Goal: Transaction & Acquisition: Purchase product/service

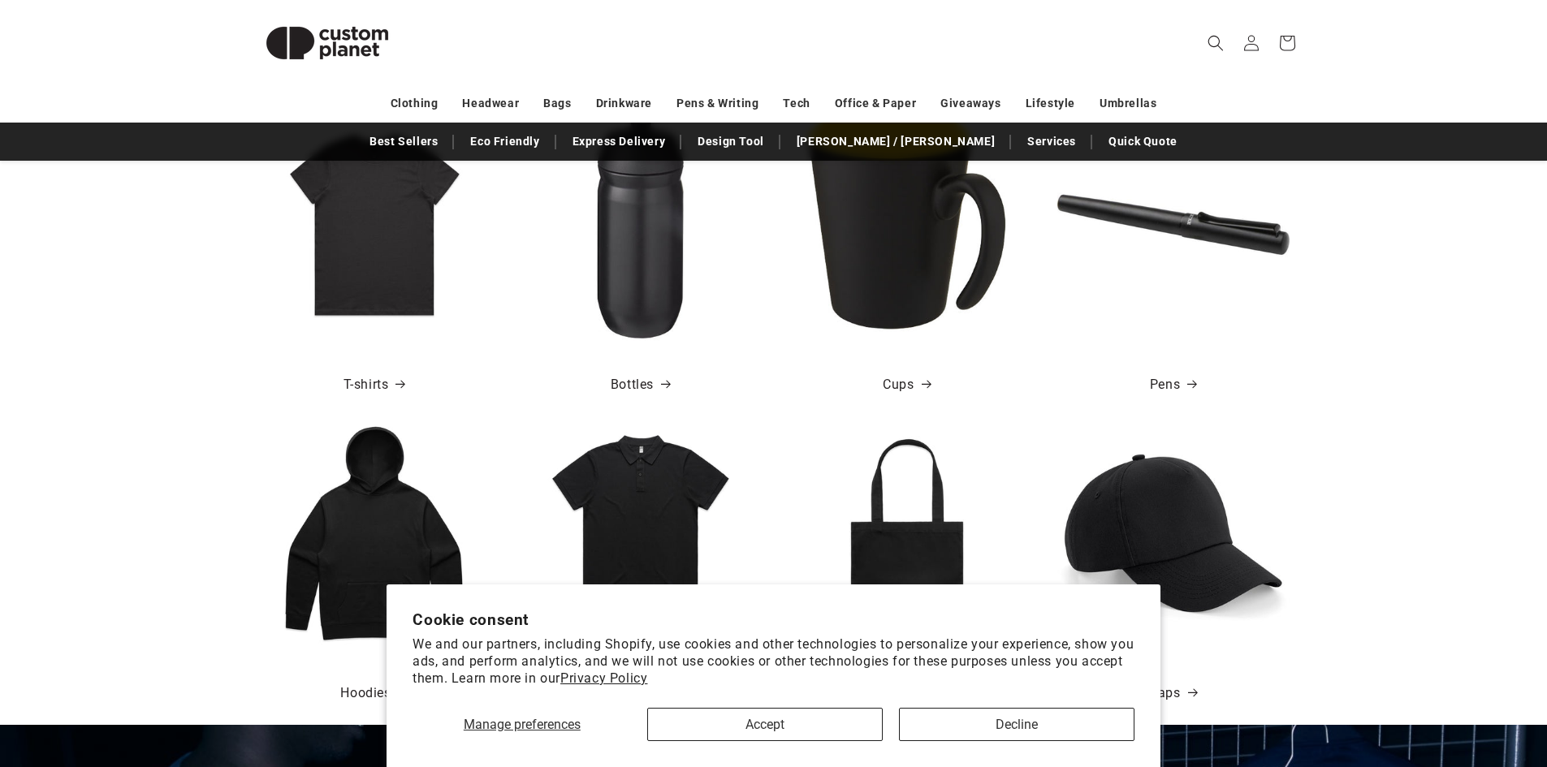
scroll to position [727, 0]
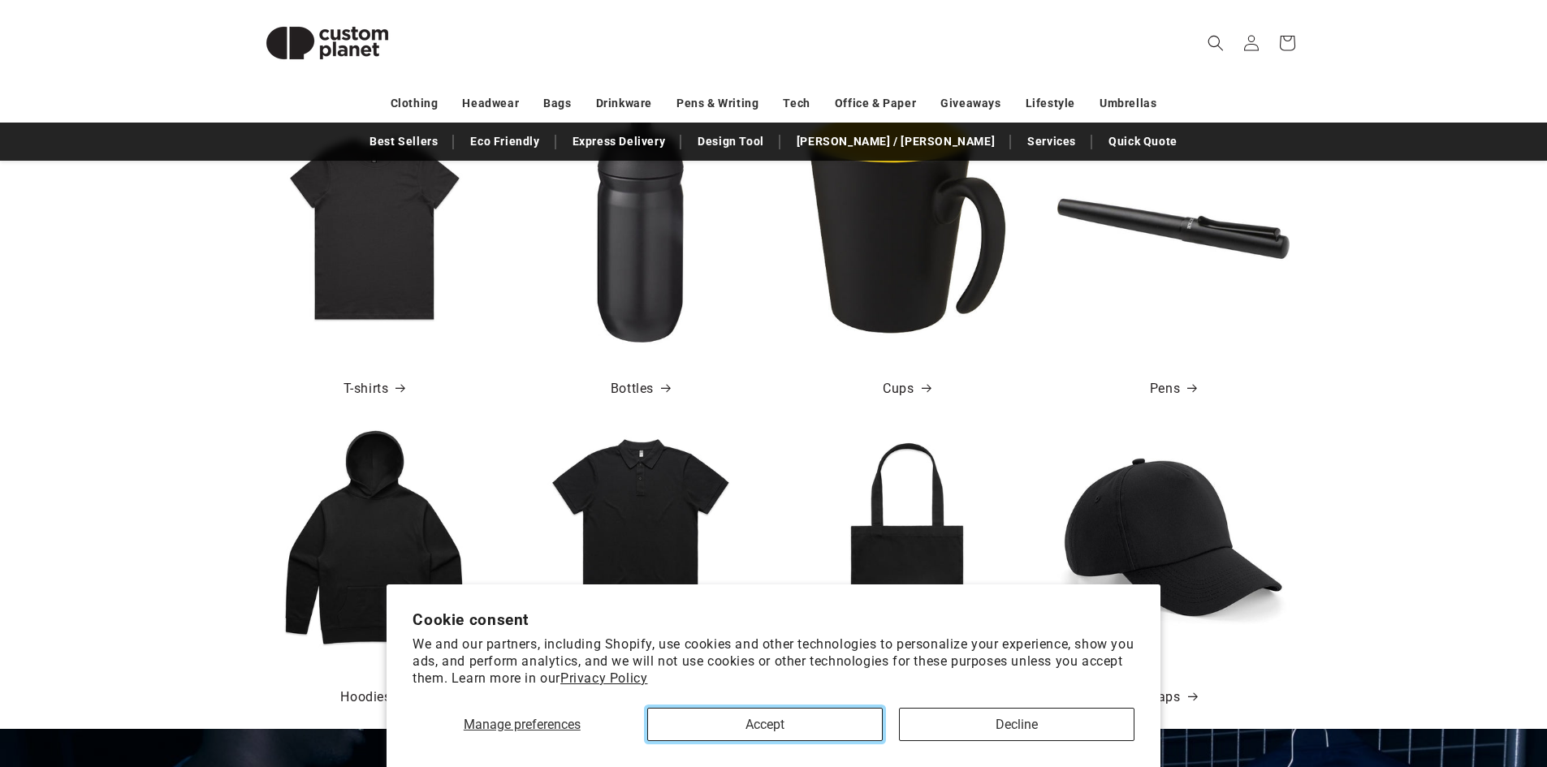
click at [776, 727] on button "Accept" at bounding box center [764, 724] width 235 height 33
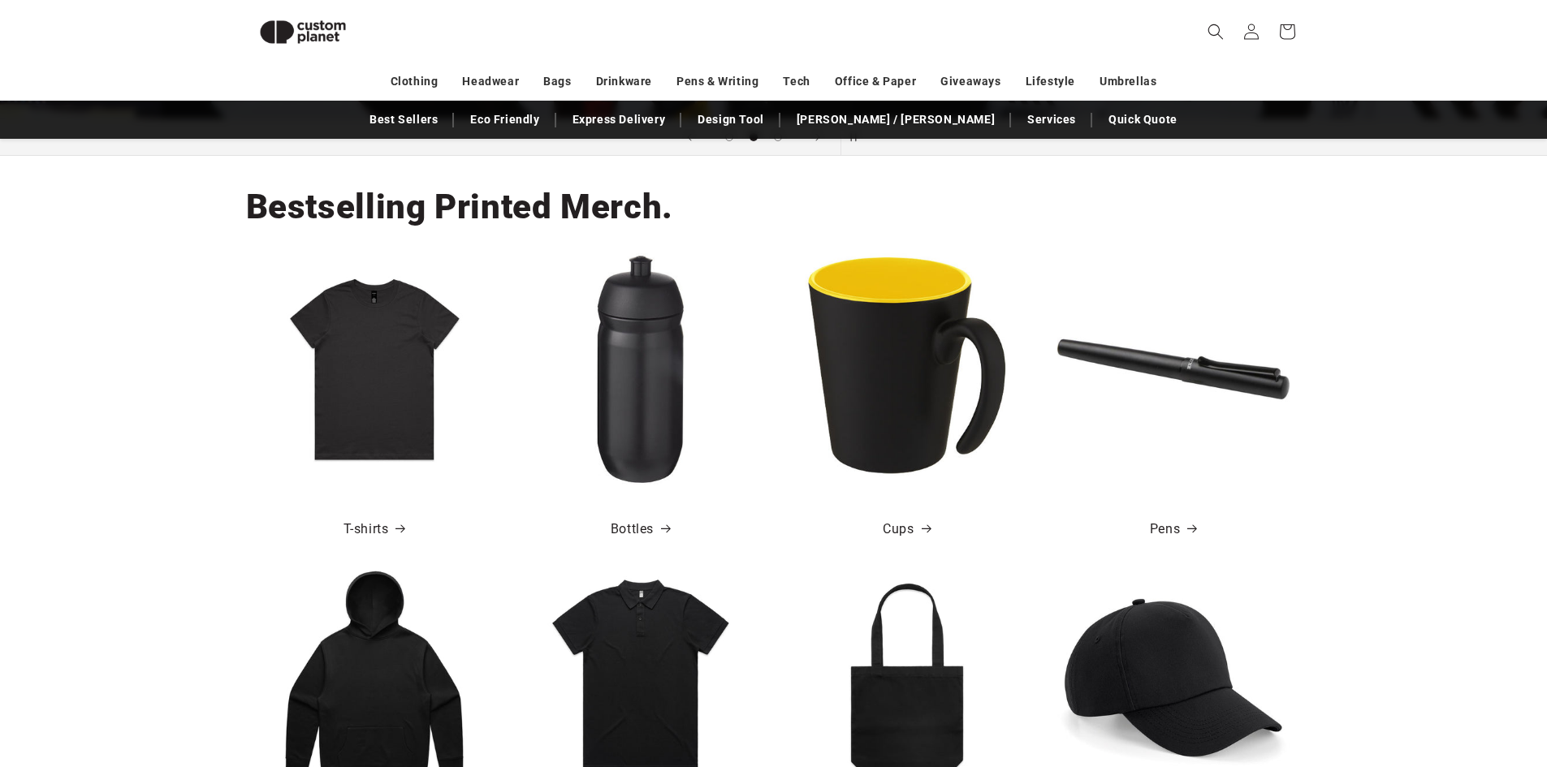
scroll to position [0, 1547]
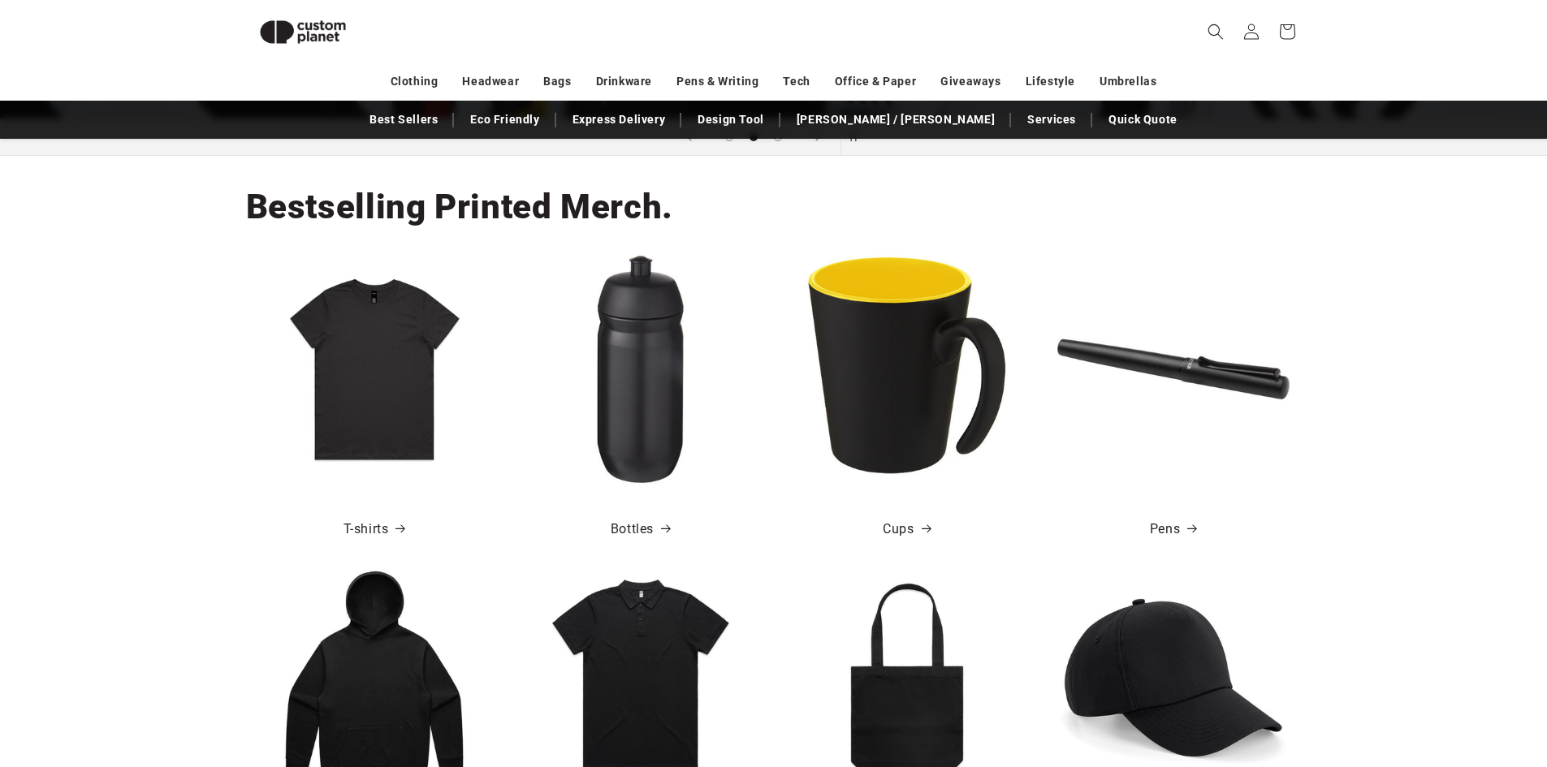
click at [647, 410] on img at bounding box center [640, 369] width 232 height 232
click at [636, 288] on img at bounding box center [640, 369] width 232 height 232
click at [662, 525] on icon at bounding box center [667, 528] width 12 height 9
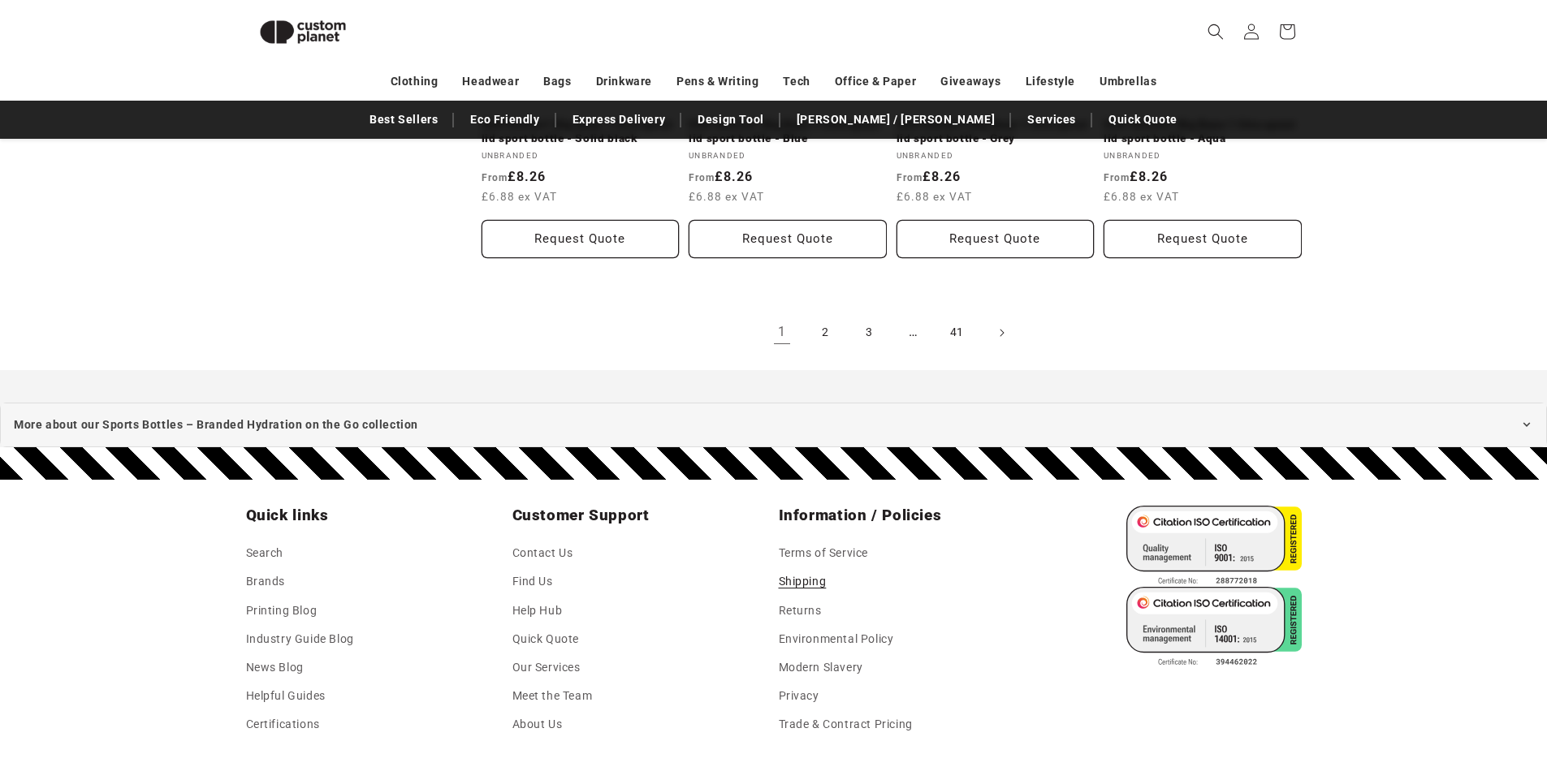
scroll to position [1867, 0]
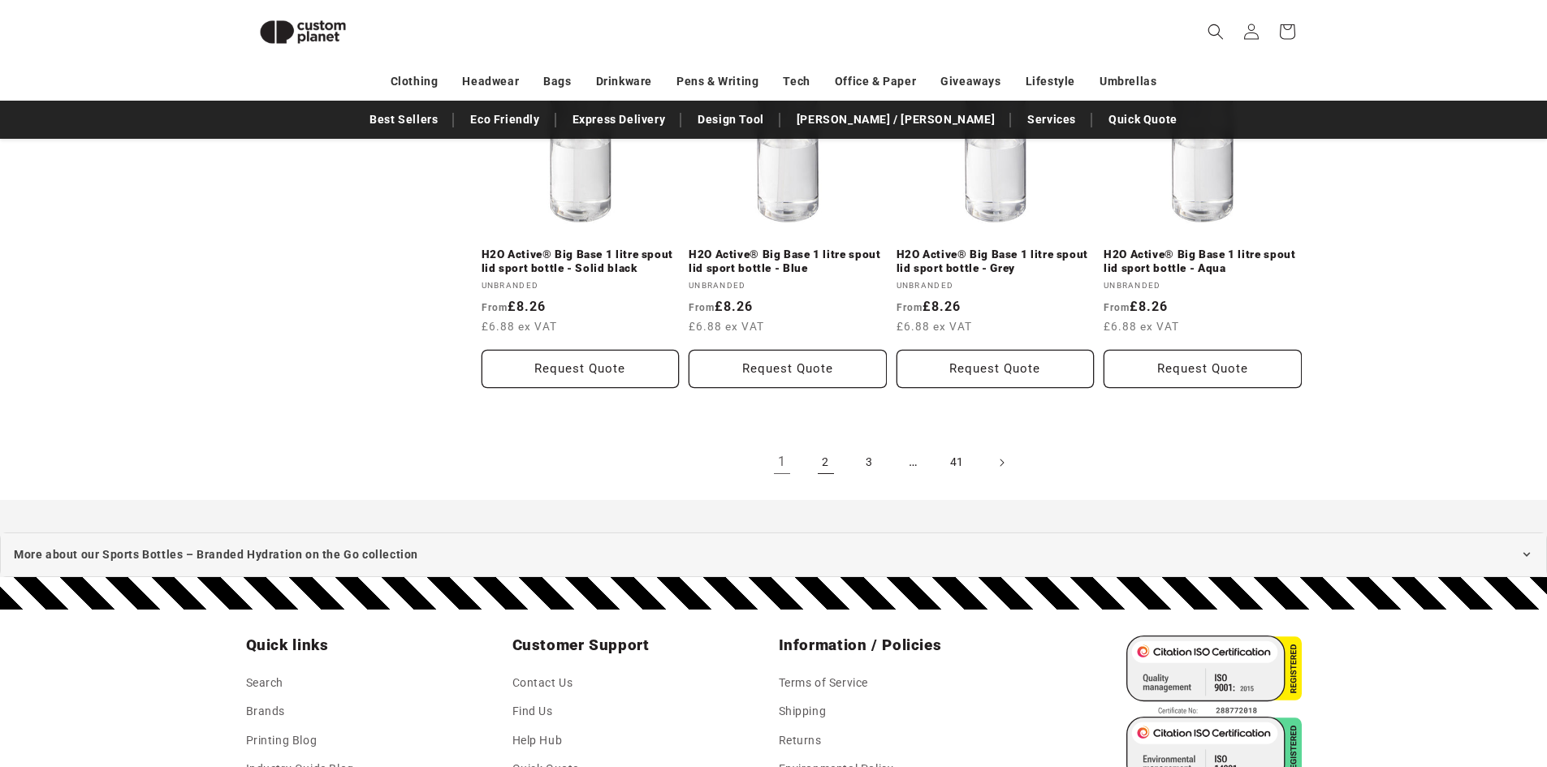
click at [814, 471] on link "2" at bounding box center [826, 463] width 36 height 36
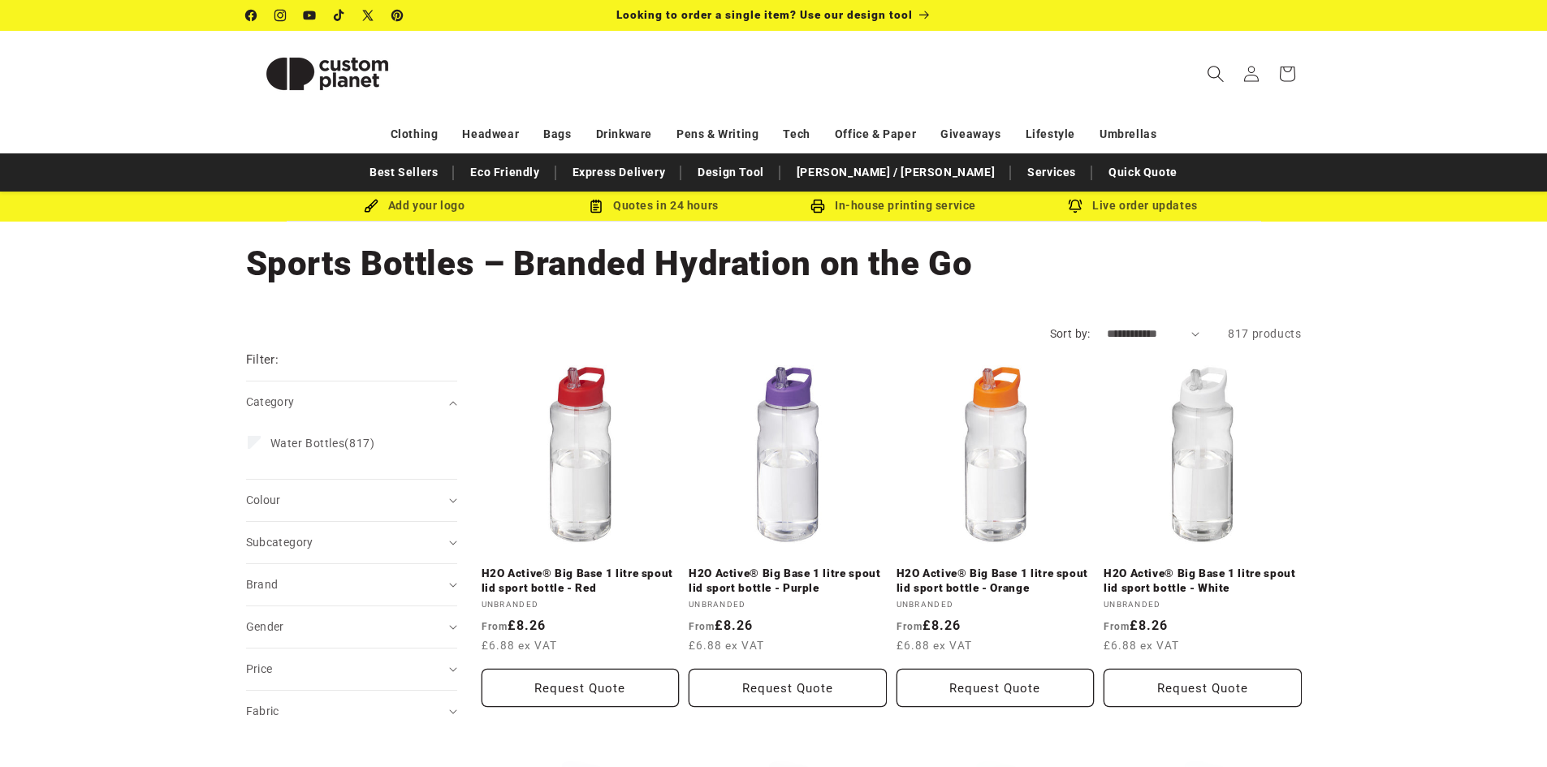
click at [1201, 80] on span "Search" at bounding box center [1216, 74] width 36 height 36
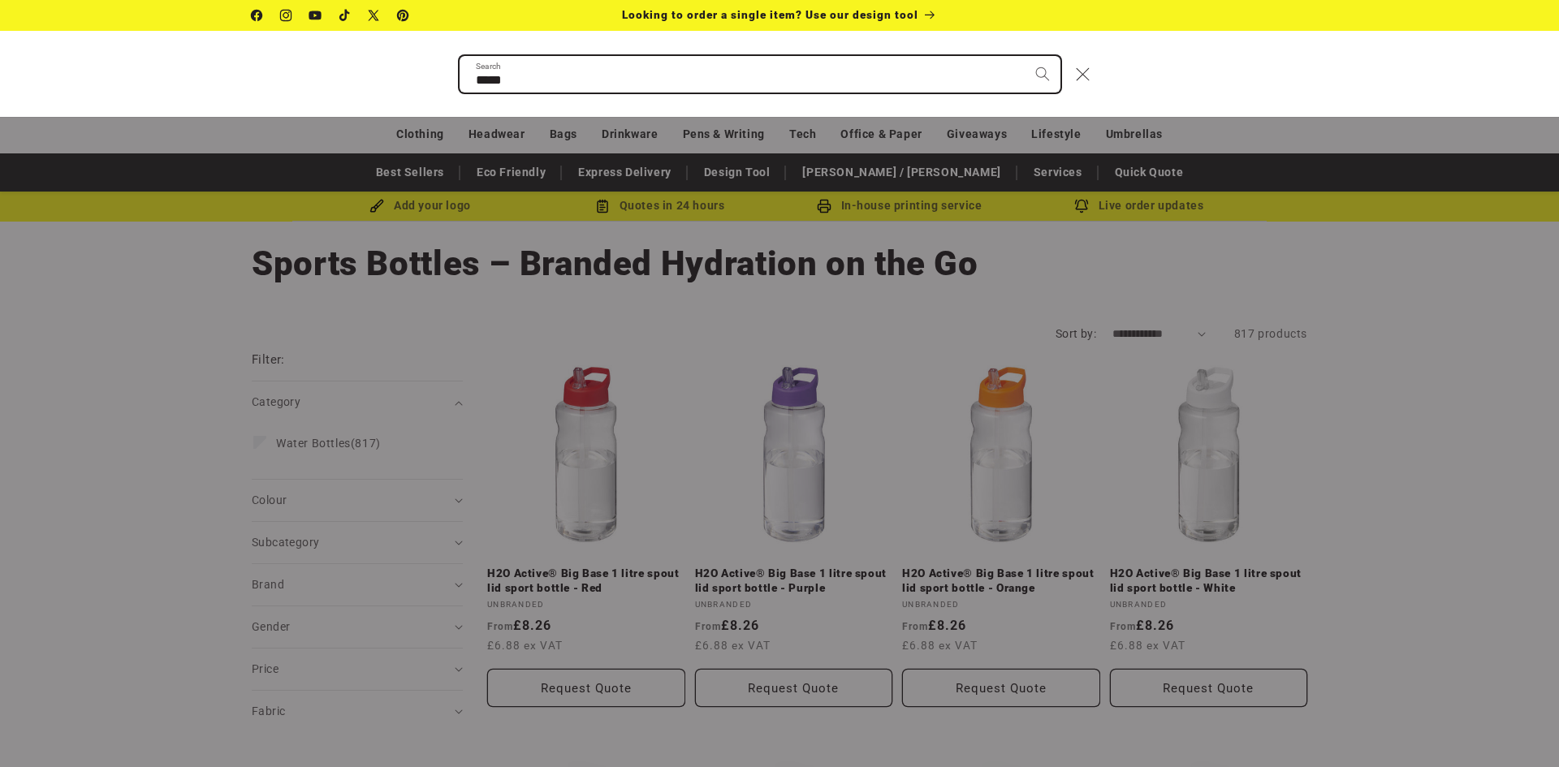
type input "*****"
click at [1025, 56] on button "Search" at bounding box center [1043, 74] width 36 height 36
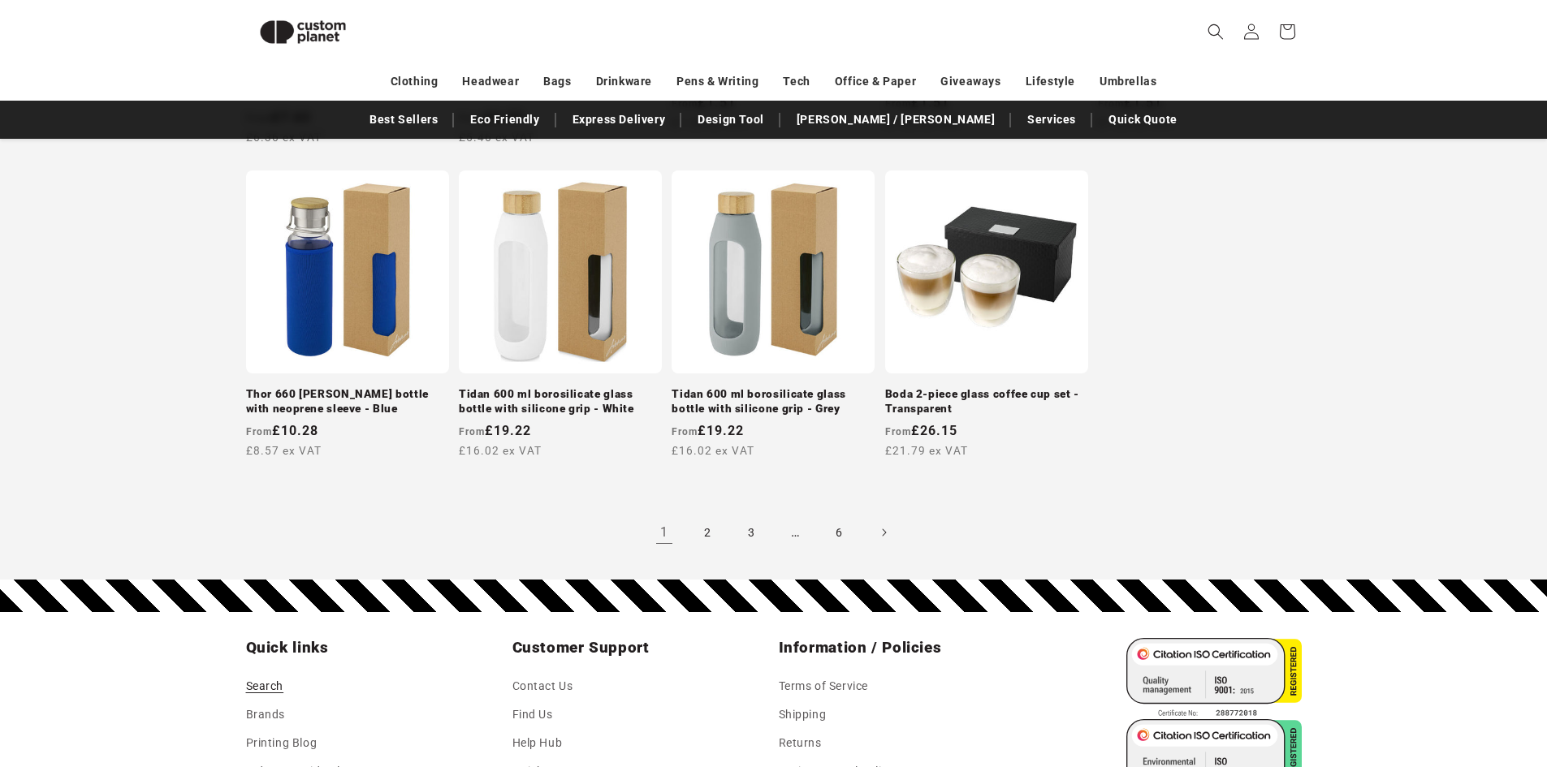
scroll to position [1603, 0]
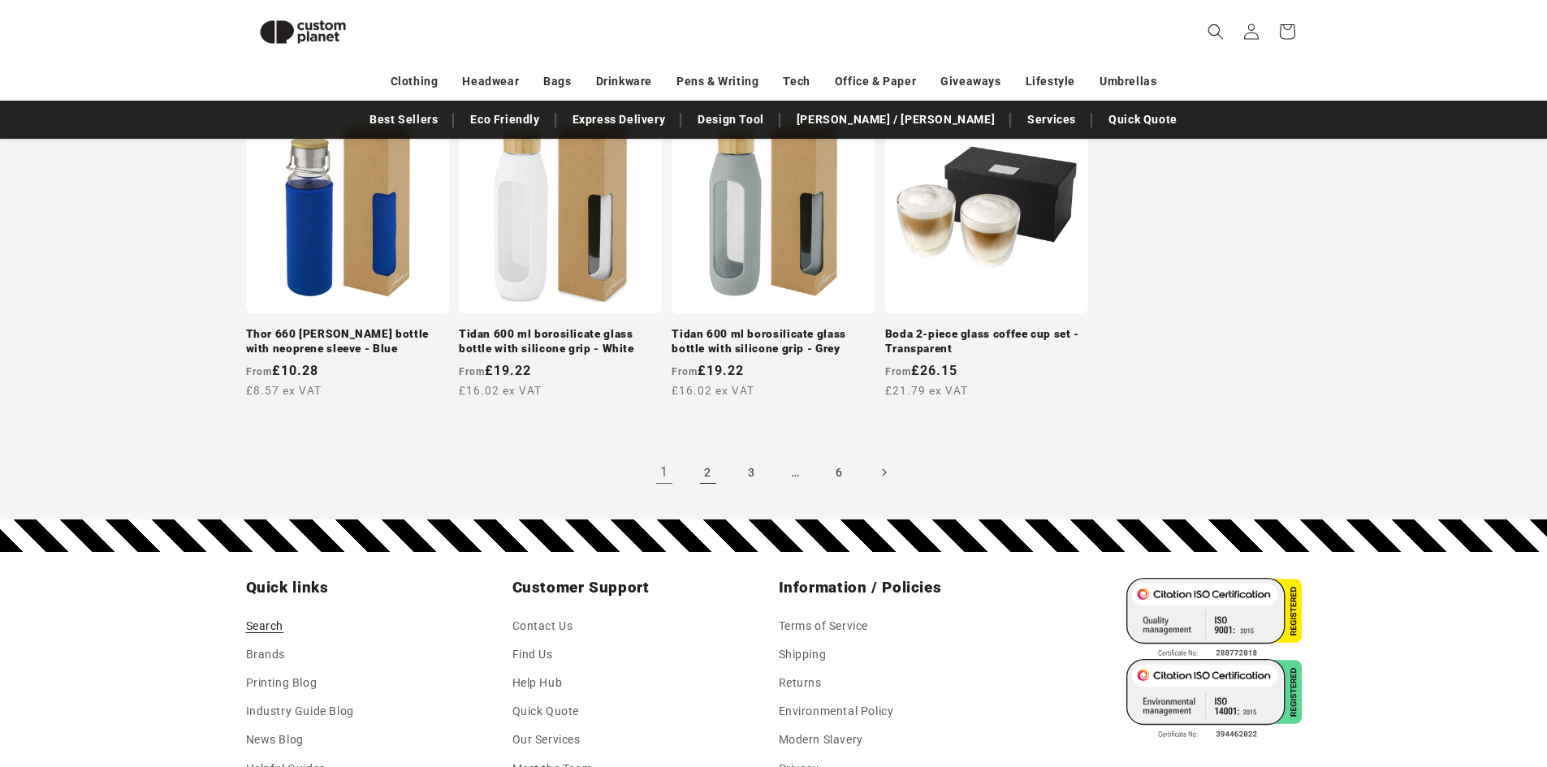
click at [706, 455] on link "2" at bounding box center [708, 473] width 36 height 36
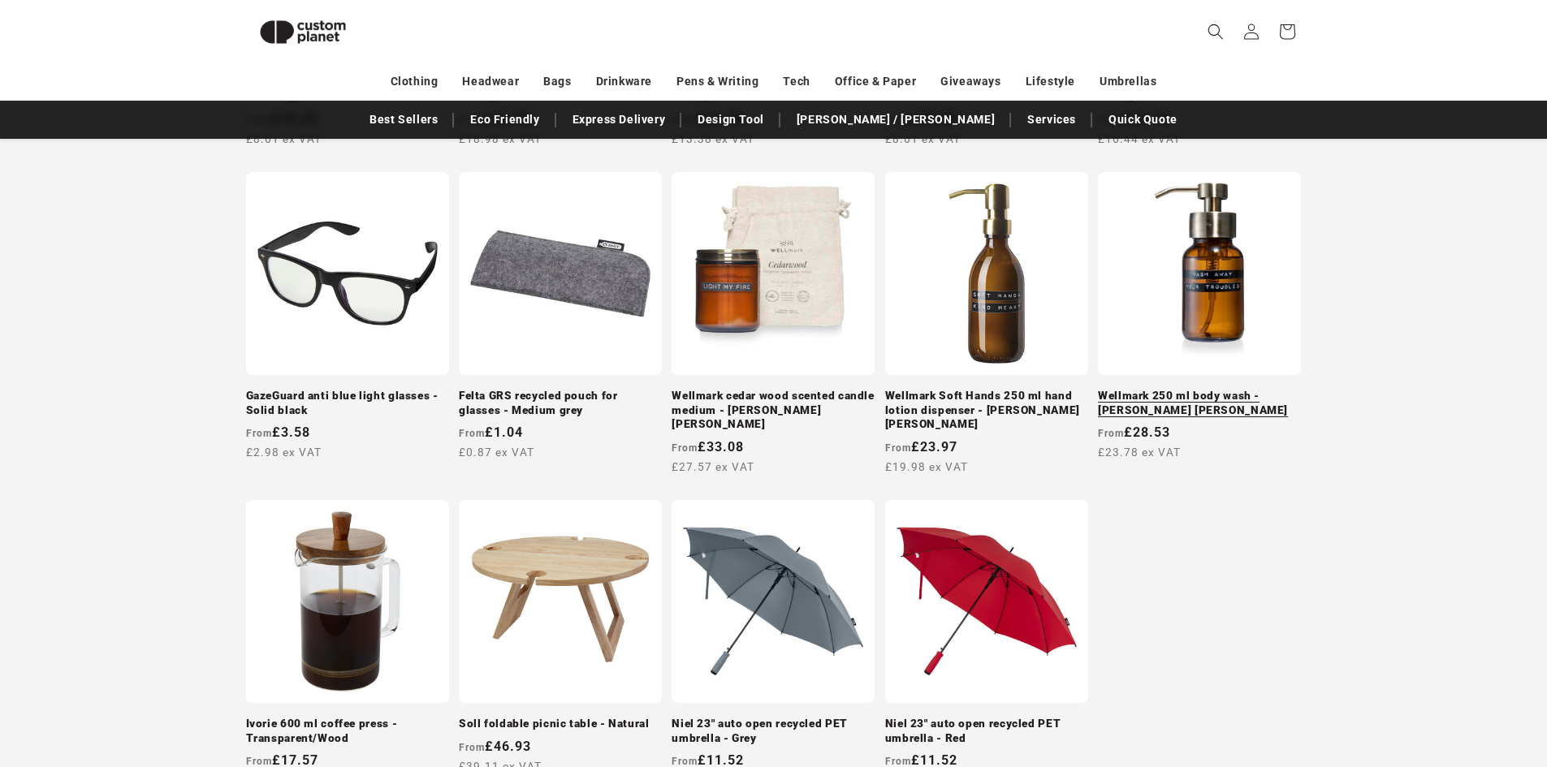
scroll to position [1439, 0]
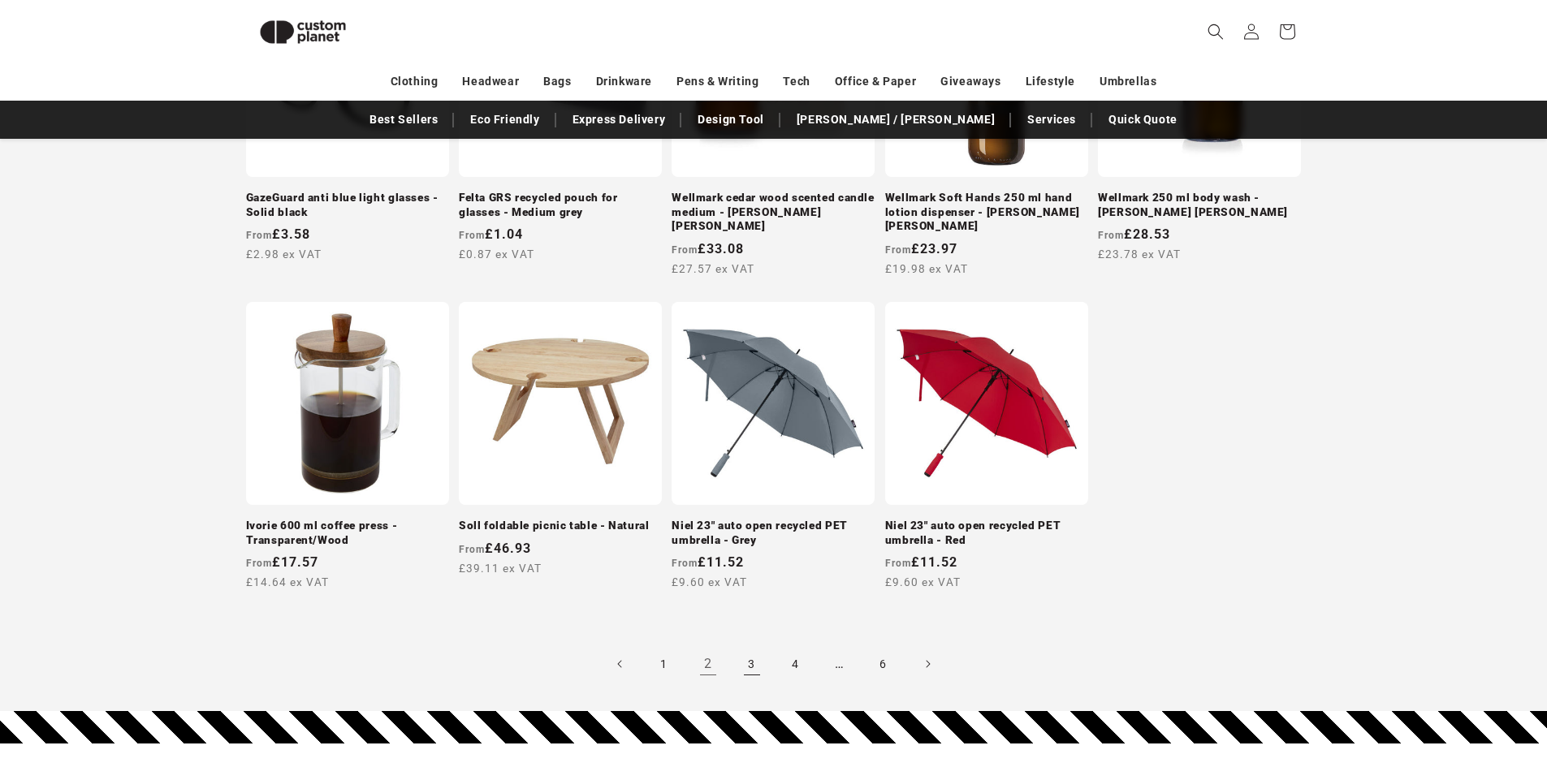
click at [746, 654] on link "3" at bounding box center [752, 664] width 36 height 36
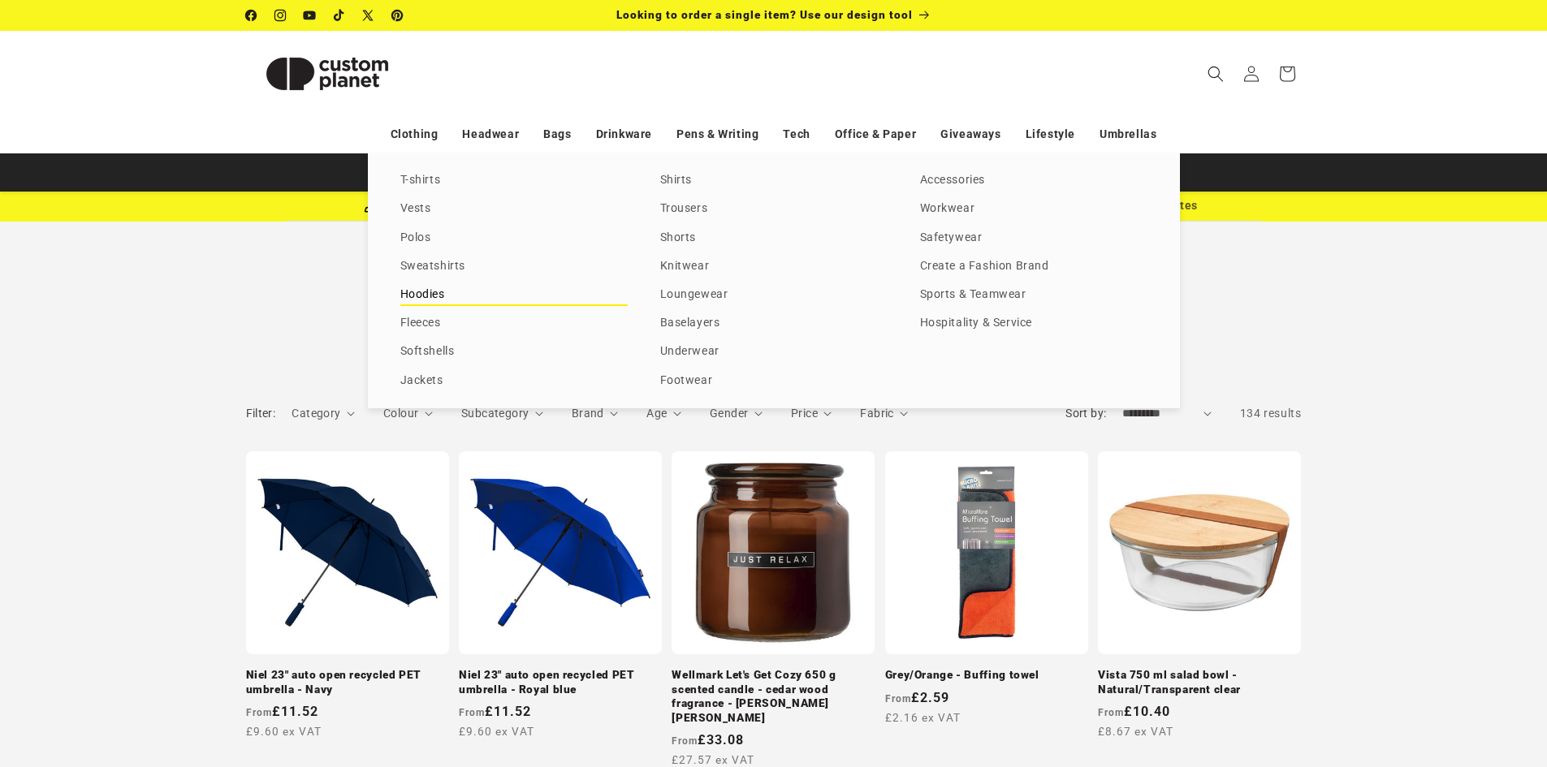
click at [424, 288] on link "Hoodies" at bounding box center [513, 295] width 227 height 22
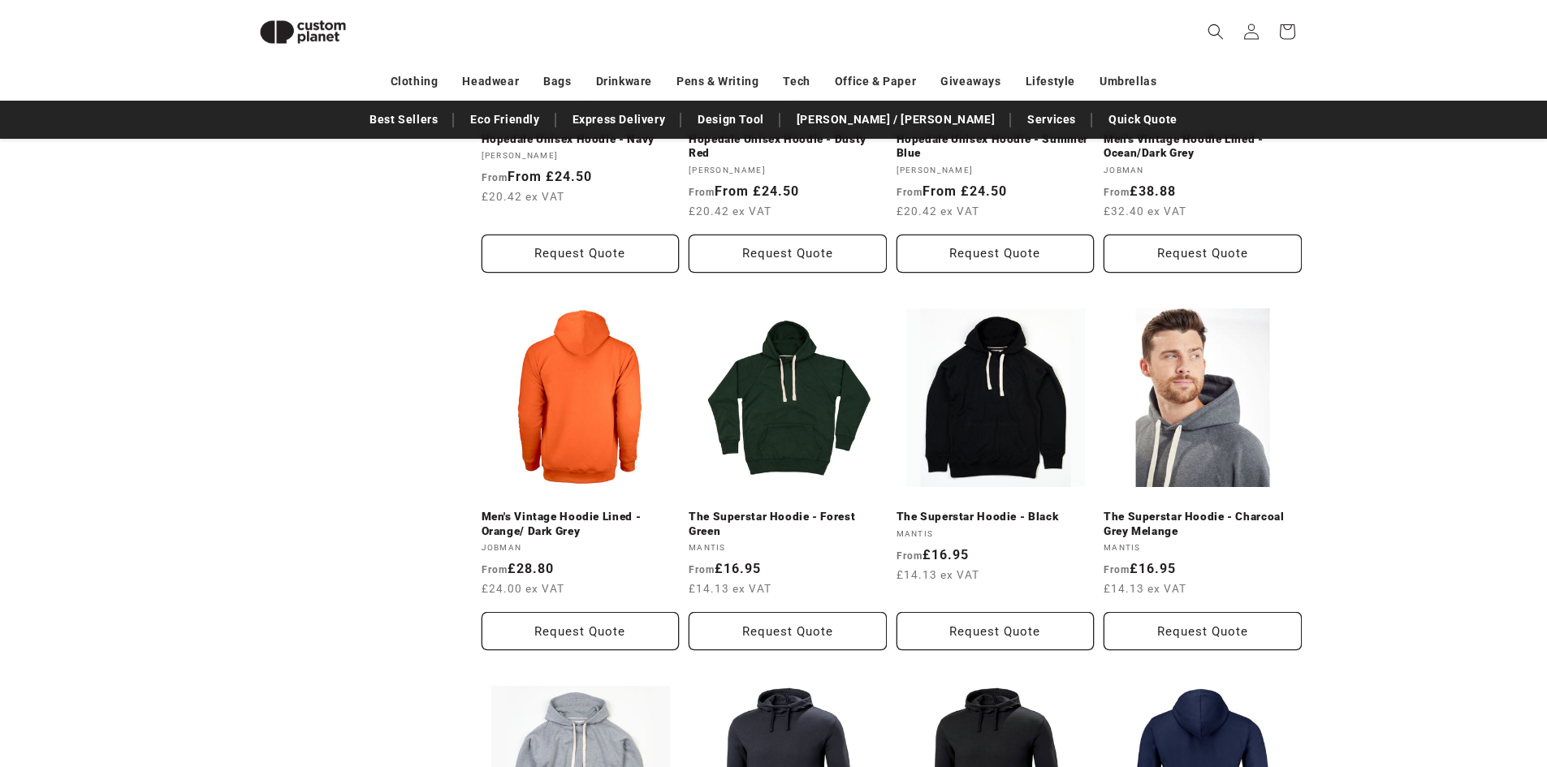
scroll to position [385, 0]
